Goal: Transaction & Acquisition: Purchase product/service

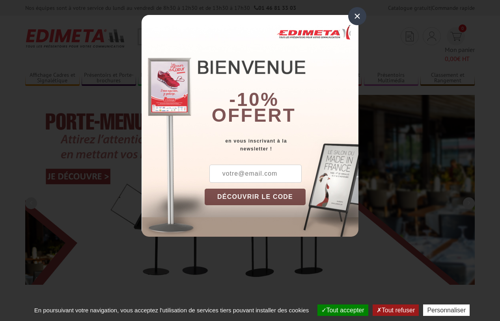
click at [339, 310] on button "Tout accepter" at bounding box center [342, 310] width 51 height 11
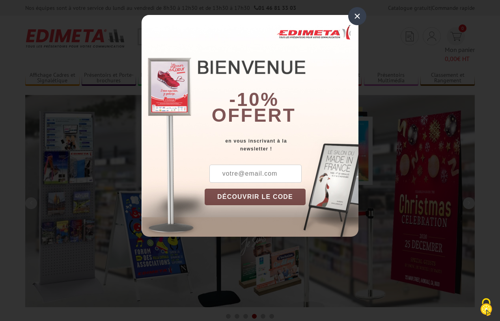
click at [357, 16] on div "×" at bounding box center [357, 16] width 18 height 18
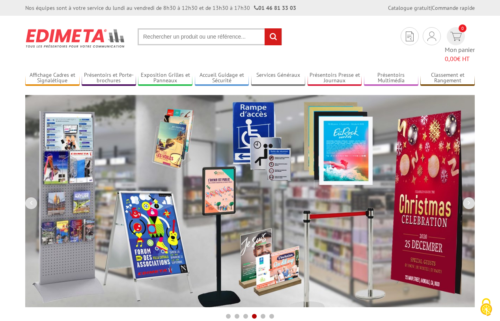
click at [0, 0] on div "Nos équipes sont à votre service du [DATE] au [DATE] de 8h30 à 12h30 et de 13h3…" at bounding box center [250, 8] width 500 height 16
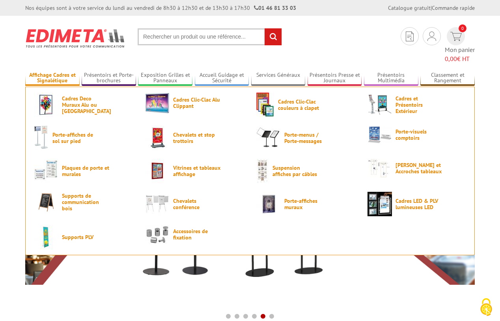
click at [52, 72] on link "Affichage Cadres et Signalétique" at bounding box center [52, 78] width 54 height 13
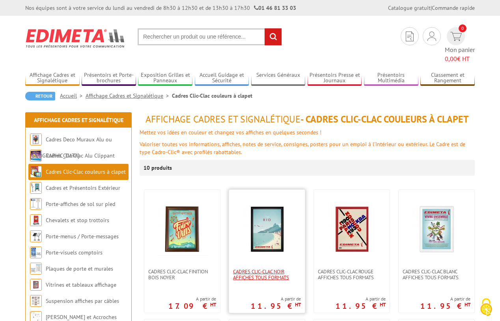
click at [267, 269] on span "Cadres clic-clac noir affiches tous formats" at bounding box center [267, 275] width 68 height 12
